Goal: Entertainment & Leisure: Consume media (video, audio)

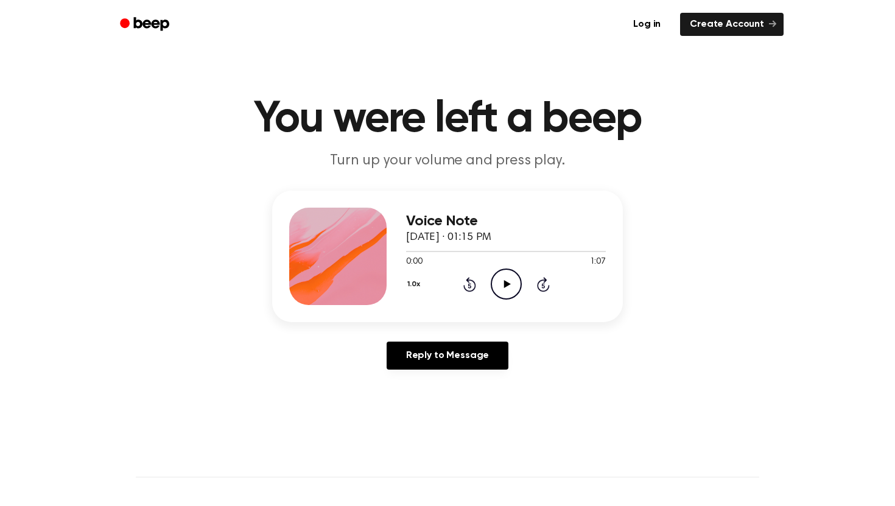
click at [507, 282] on icon at bounding box center [506, 284] width 7 height 8
click at [495, 292] on icon "Play Audio" at bounding box center [506, 283] width 31 height 31
click at [408, 251] on div at bounding box center [506, 251] width 200 height 1
click at [510, 287] on icon "Play Audio" at bounding box center [506, 283] width 31 height 31
click at [509, 273] on icon "Play Audio" at bounding box center [506, 283] width 31 height 31
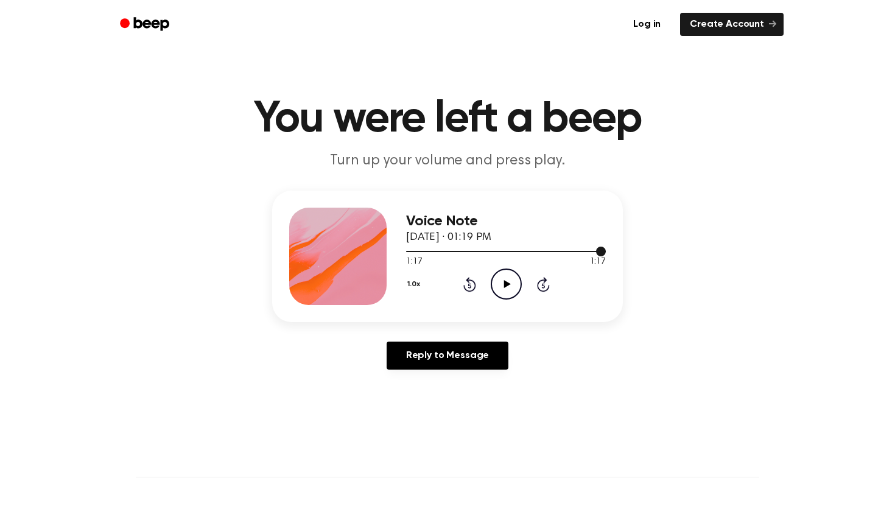
click at [513, 251] on div at bounding box center [506, 251] width 200 height 1
click at [502, 283] on icon "Play Audio" at bounding box center [506, 283] width 31 height 31
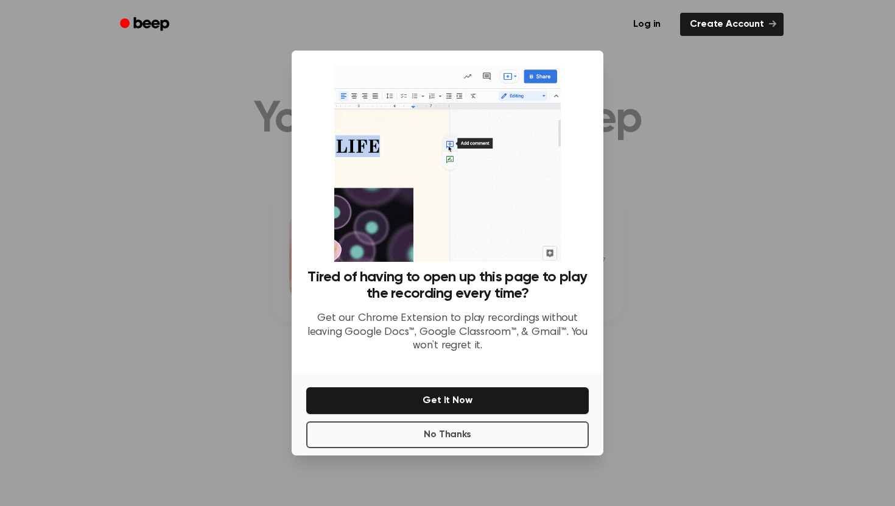
click at [704, 287] on div at bounding box center [447, 253] width 895 height 506
click at [479, 433] on button "No Thanks" at bounding box center [447, 434] width 282 height 27
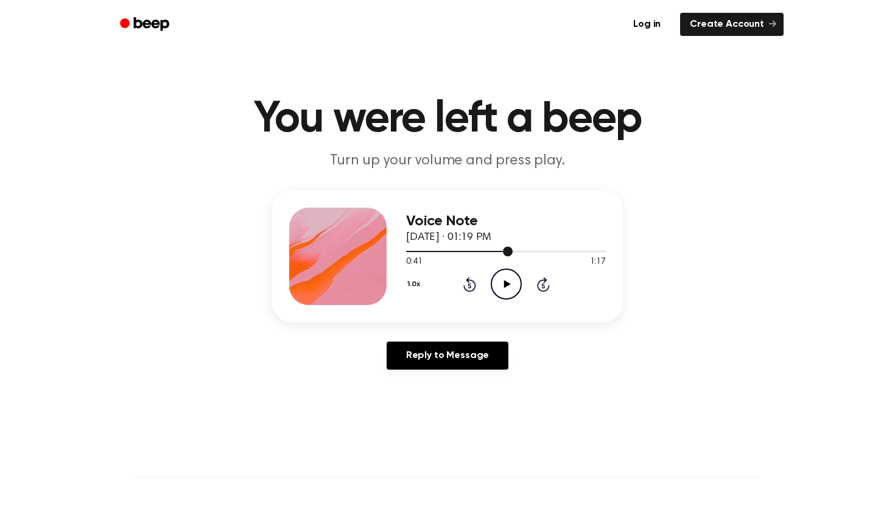
click at [500, 248] on div at bounding box center [506, 251] width 200 height 10
click at [502, 287] on icon "Play Audio" at bounding box center [506, 283] width 31 height 31
click at [502, 290] on icon "Play Audio" at bounding box center [506, 283] width 31 height 31
click at [503, 289] on icon "Play Audio" at bounding box center [506, 283] width 31 height 31
click at [513, 286] on icon "Play Audio" at bounding box center [506, 283] width 31 height 31
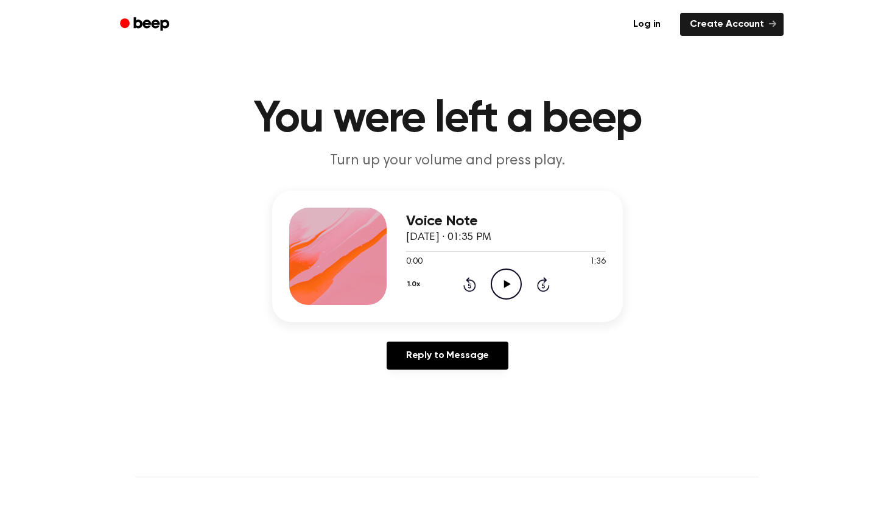
click at [505, 279] on icon "Play Audio" at bounding box center [506, 283] width 31 height 31
click at [499, 291] on icon "Play Audio" at bounding box center [506, 283] width 31 height 31
click at [415, 250] on div at bounding box center [506, 251] width 200 height 10
click at [506, 285] on icon at bounding box center [506, 284] width 7 height 8
click at [506, 248] on div at bounding box center [506, 251] width 200 height 10
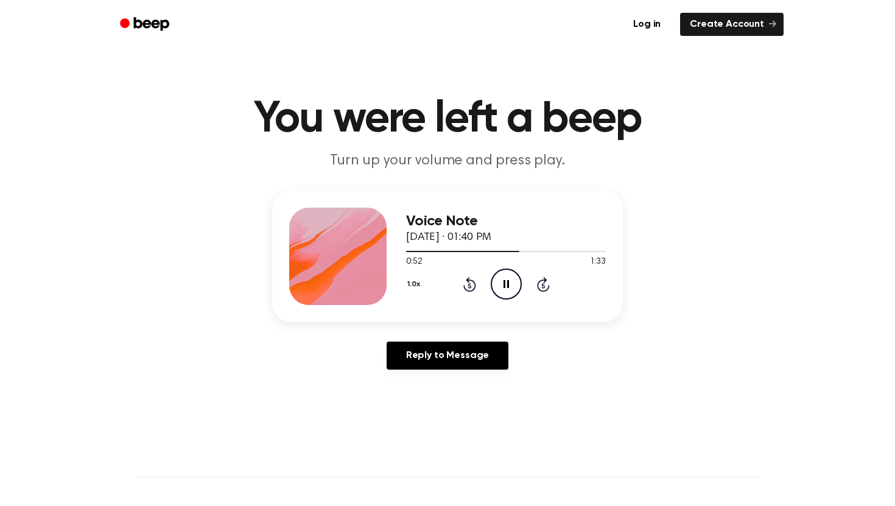
click at [505, 272] on icon "Pause Audio" at bounding box center [506, 283] width 31 height 31
click at [503, 289] on icon "Play Audio" at bounding box center [506, 283] width 31 height 31
click at [510, 287] on icon "Play Audio" at bounding box center [506, 283] width 31 height 31
